Goal: Information Seeking & Learning: Learn about a topic

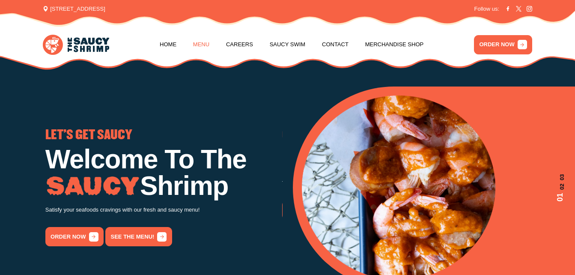
click at [204, 42] on link "Menu" at bounding box center [201, 44] width 16 height 33
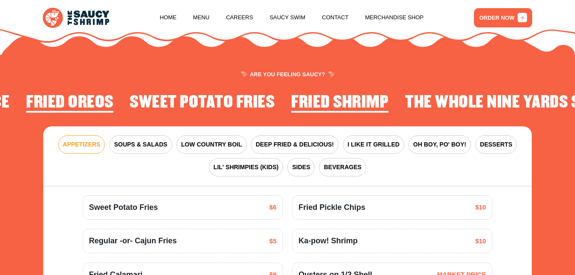
scroll to position [920, 0]
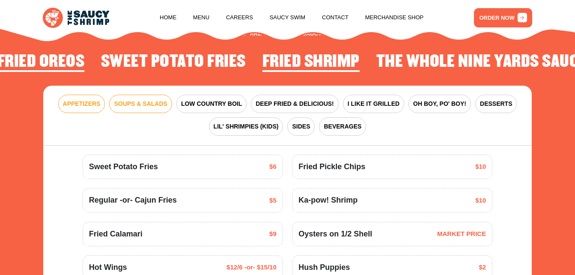
click at [167, 108] on span "SOUPS & SALADS" at bounding box center [140, 103] width 53 height 9
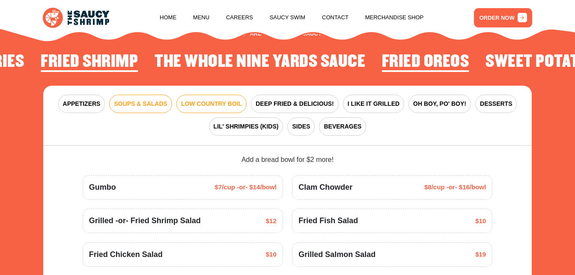
click at [200, 108] on span "LOW COUNTRY BOIL" at bounding box center [211, 103] width 61 height 9
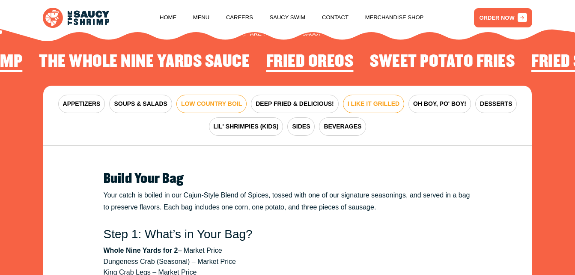
click at [346, 106] on button "I LIKE IT GRILLED" at bounding box center [373, 104] width 61 height 18
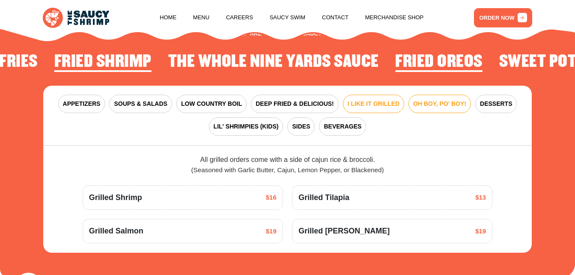
click at [413, 108] on span "OH BOY, PO' BOY!" at bounding box center [439, 103] width 53 height 9
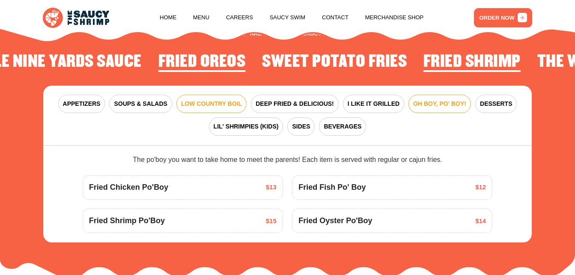
click at [217, 113] on button "LOW COUNTRY BOIL" at bounding box center [211, 104] width 70 height 18
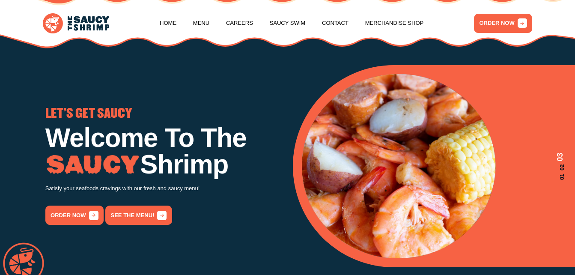
scroll to position [0, 0]
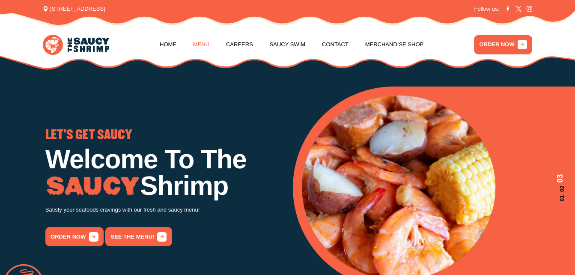
click at [205, 49] on link "Menu" at bounding box center [201, 44] width 16 height 33
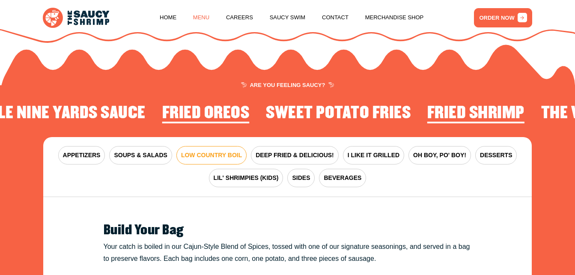
scroll to position [920, 0]
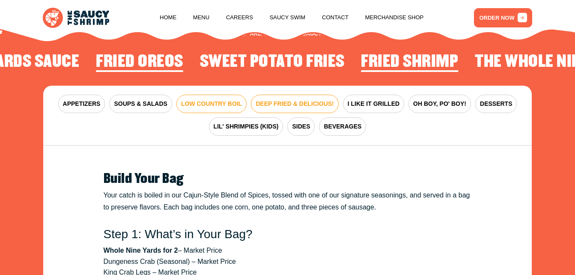
click at [282, 108] on span "DEEP FRIED & DELICIOUS!" at bounding box center [295, 103] width 78 height 9
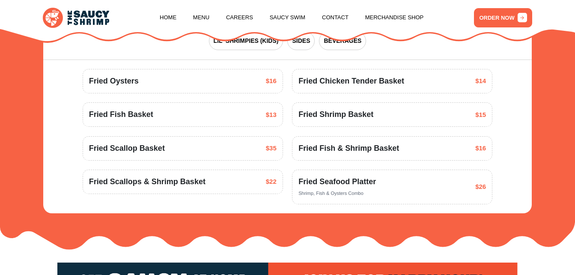
scroll to position [963, 0]
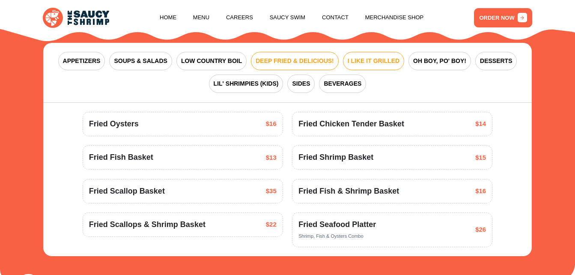
click at [387, 66] on span "I LIKE IT GRILLED" at bounding box center [374, 61] width 52 height 9
